Goal: Find specific page/section: Find specific page/section

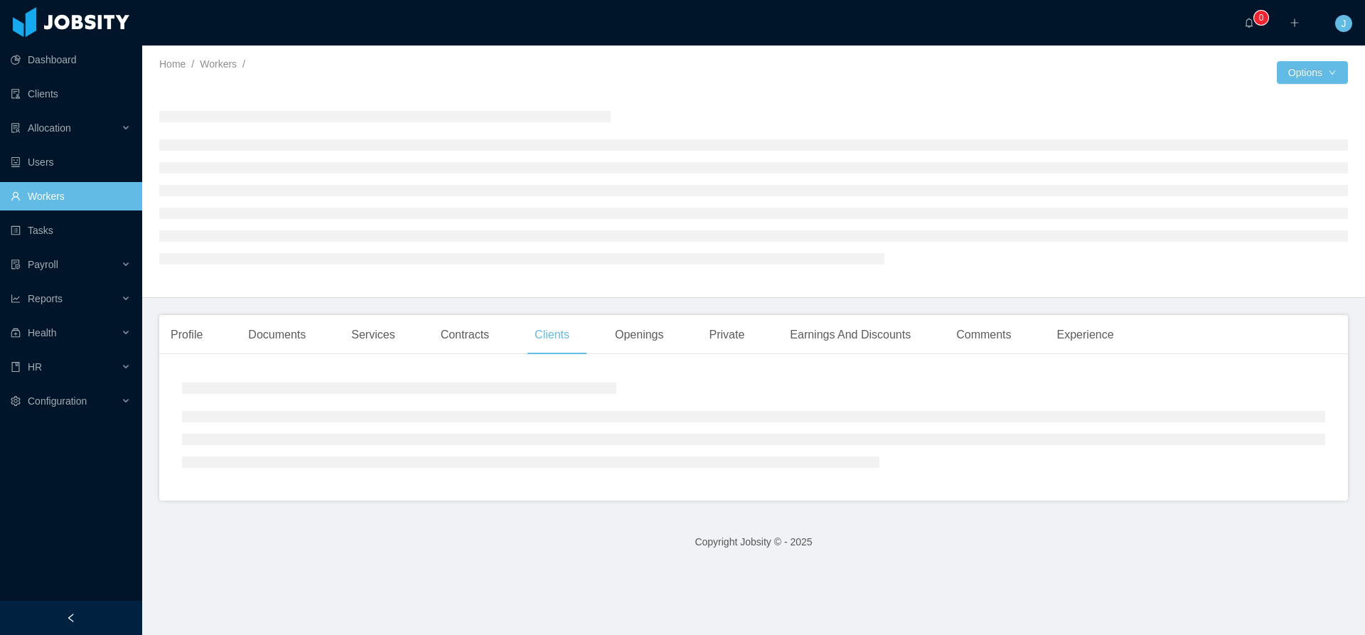
click at [46, 194] on link "Workers" at bounding box center [71, 196] width 120 height 28
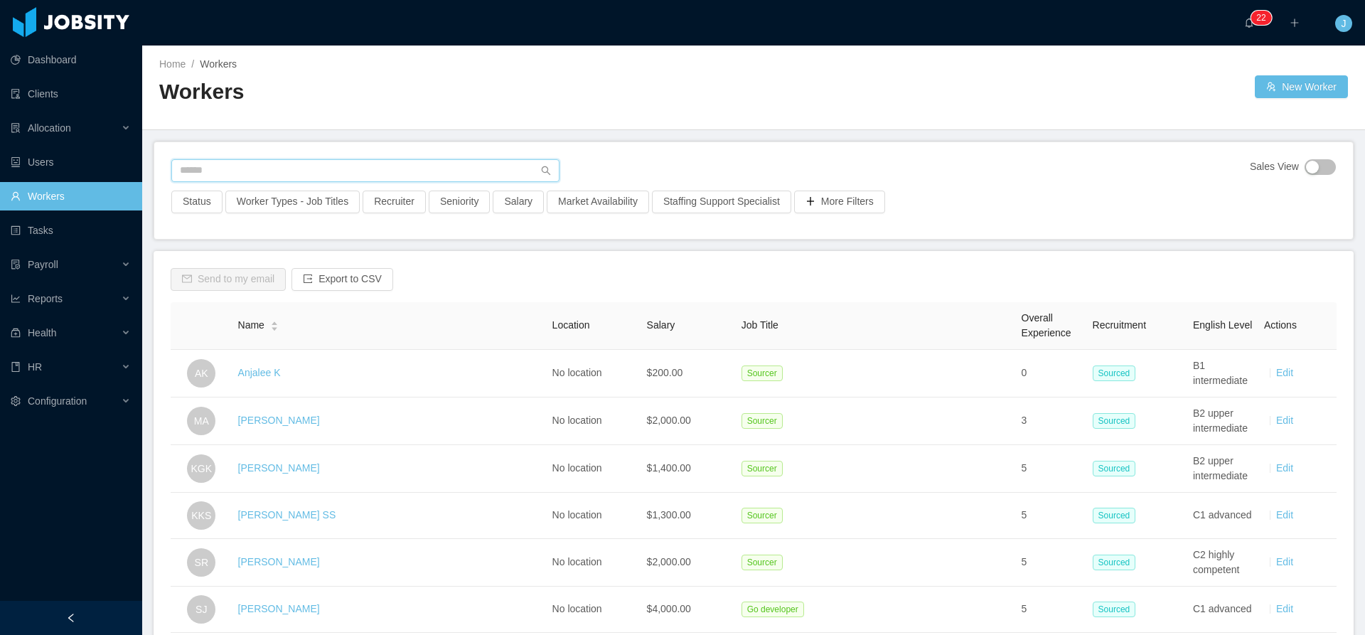
click at [288, 172] on input "text" at bounding box center [365, 170] width 388 height 23
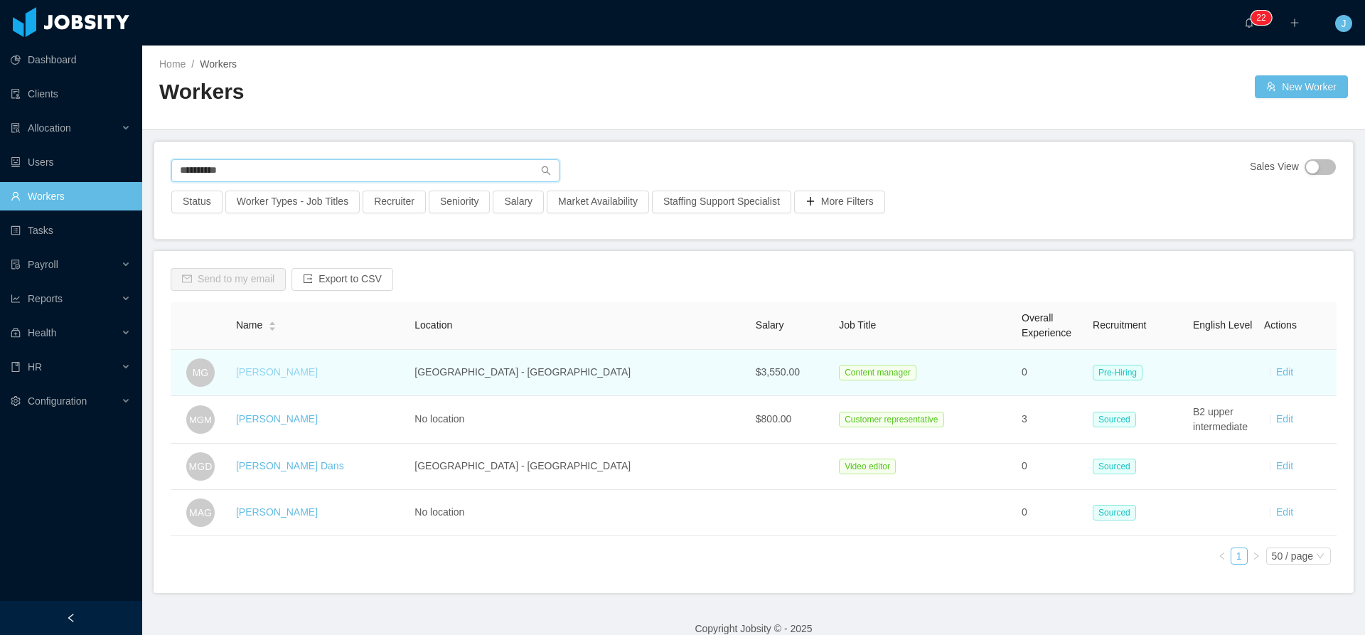
type input "**********"
click at [297, 374] on link "[PERSON_NAME]" at bounding box center [277, 371] width 82 height 11
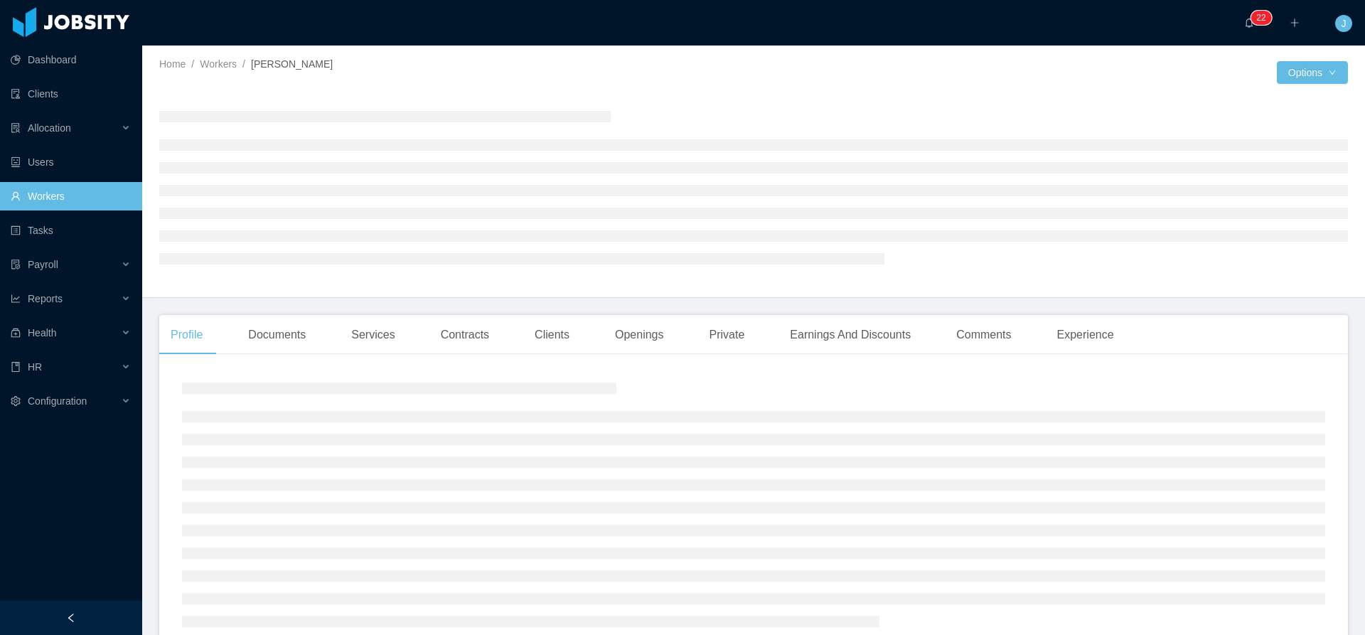
click at [649, 374] on div at bounding box center [753, 504] width 1143 height 266
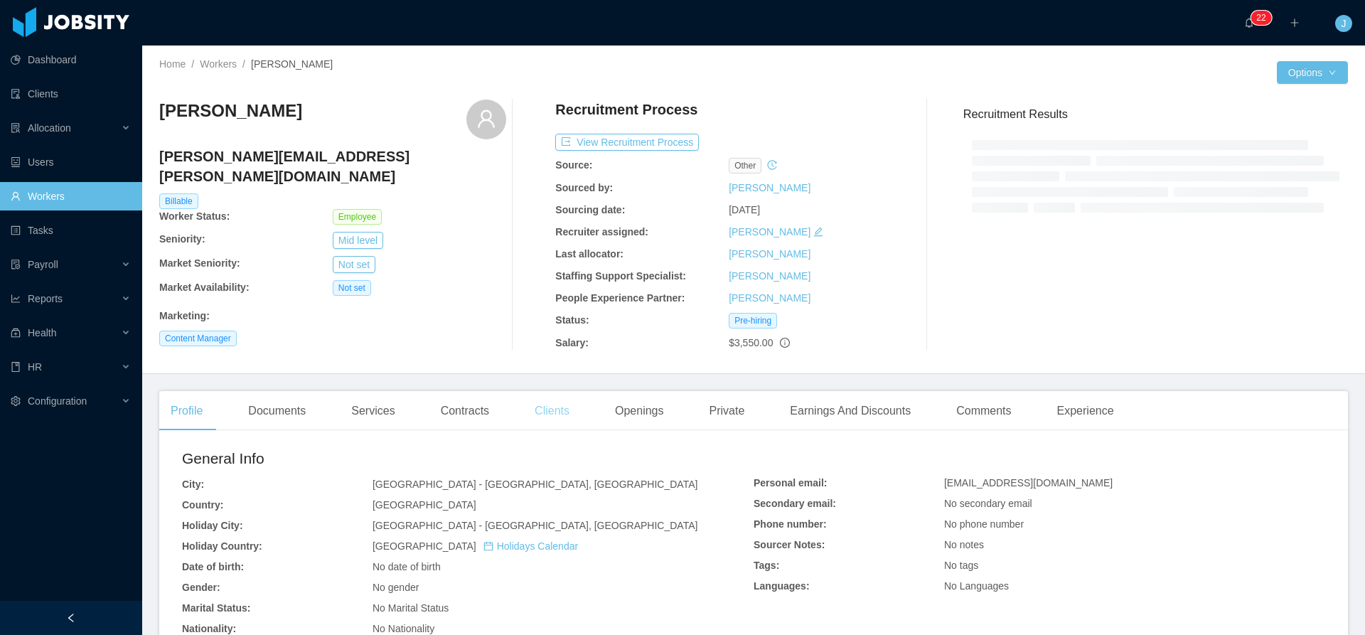
click at [562, 402] on div "Clients" at bounding box center [552, 411] width 58 height 40
